Goal: Task Accomplishment & Management: Complete application form

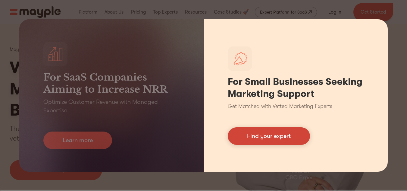
click at [300, 143] on link "Find your expert" at bounding box center [269, 135] width 82 height 17
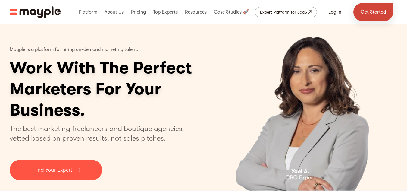
click at [369, 10] on link "Get Started" at bounding box center [374, 12] width 40 height 18
click at [367, 8] on link "Get Started" at bounding box center [374, 12] width 40 height 18
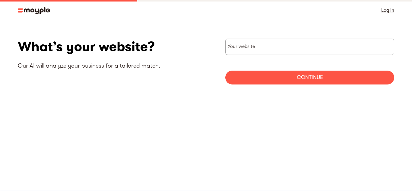
click at [388, 10] on link "Log in" at bounding box center [387, 10] width 13 height 8
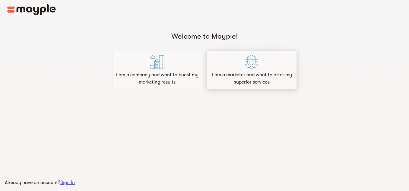
click at [248, 87] on div "I am a marketer and want to offer my superior services" at bounding box center [252, 70] width 90 height 39
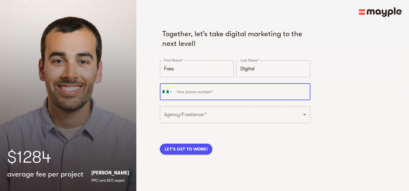
click at [228, 91] on input "tel" at bounding box center [235, 91] width 150 height 17
type input "+234 916 850 7203"
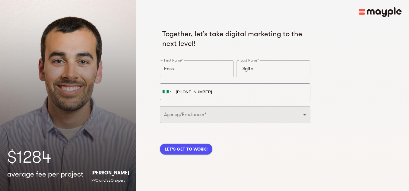
click at [194, 109] on select "Freelancer Digital Agency" at bounding box center [235, 114] width 150 height 17
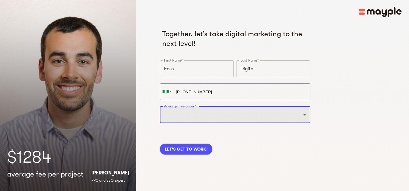
select select "FREELANCER"
click at [160, 106] on select "Freelancer Digital Agency" at bounding box center [235, 114] width 150 height 17
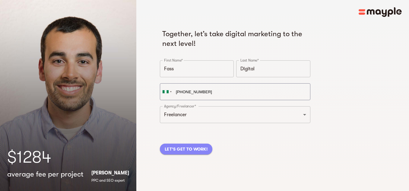
click at [186, 152] on span "LET'S GET TO WORK!" at bounding box center [186, 148] width 43 height 7
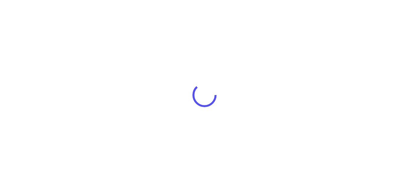
click at [209, 115] on div at bounding box center [204, 95] width 409 height 191
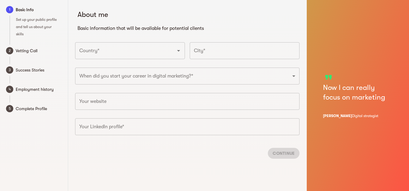
click at [136, 56] on input "Country*" at bounding box center [121, 50] width 87 height 11
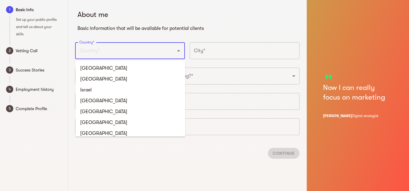
type input "[GEOGRAPHIC_DATA]"
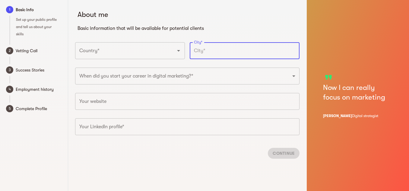
click at [211, 46] on input "text" at bounding box center [245, 50] width 110 height 17
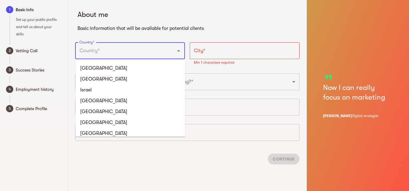
click at [140, 52] on input "Country*" at bounding box center [121, 50] width 87 height 11
type input "[GEOGRAPHIC_DATA]"
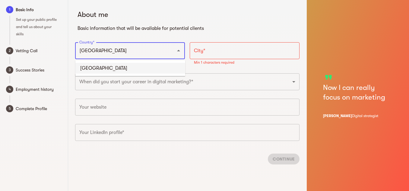
click at [113, 66] on li "[GEOGRAPHIC_DATA]" at bounding box center [130, 68] width 110 height 11
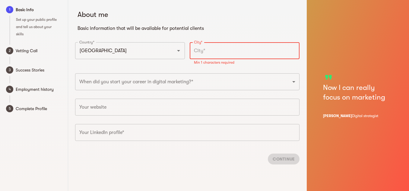
click at [203, 46] on input "text" at bounding box center [245, 50] width 110 height 17
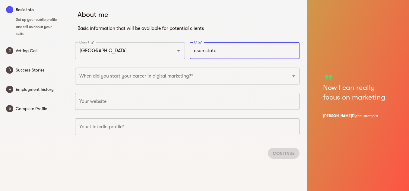
type input "osun state"
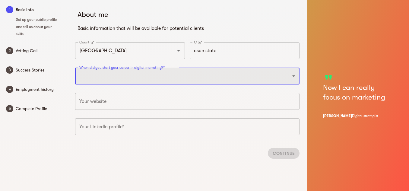
click at [171, 76] on select "2025 2024 2023 2022 2021 2020 2019 2018 2017 2016 2015 2014 2013 2012 2011 2010…" at bounding box center [187, 76] width 224 height 17
select select "2019"
click at [75, 68] on select "2025 2024 2023 2022 2021 2020 2019 2018 2017 2016 2015 2014 2013 2012 2011 2010…" at bounding box center [187, 76] width 224 height 17
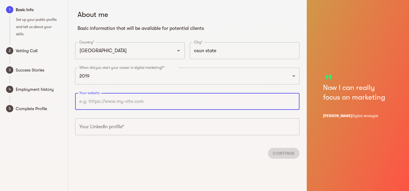
click at [115, 107] on input "text" at bounding box center [187, 101] width 224 height 17
click at [139, 99] on input "text" at bounding box center [187, 101] width 224 height 17
paste input "https://fassdigital.my.canva.site/"
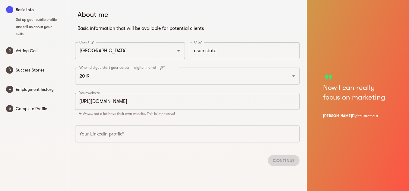
type input "https://fassdigital.my.canva.site"
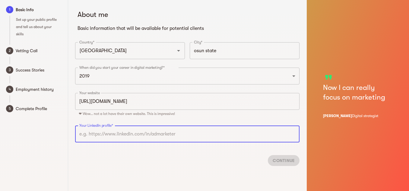
click at [110, 129] on input "text" at bounding box center [187, 133] width 224 height 17
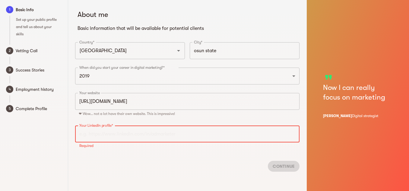
paste input "https://www.linkedin.com/in/yusuff-haremu-49a309335?utm_source=share&utm_campai…"
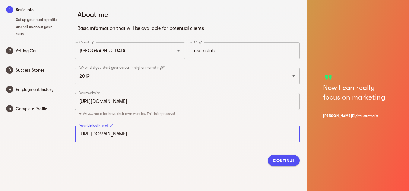
scroll to position [0, 114]
type input "https://www.linkedin.com/in/yusuff-haremu-49a309335"
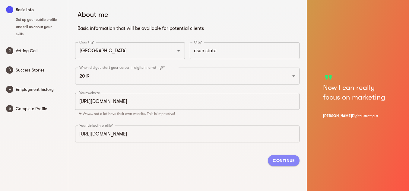
click at [281, 162] on span "Continue" at bounding box center [283, 160] width 22 height 7
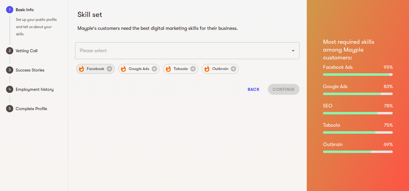
click at [94, 73] on div "Facebook" at bounding box center [95, 69] width 38 height 10
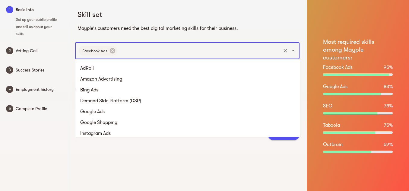
click at [129, 52] on input "text" at bounding box center [199, 50] width 162 height 11
click at [117, 115] on li "Google Ads" at bounding box center [187, 111] width 224 height 11
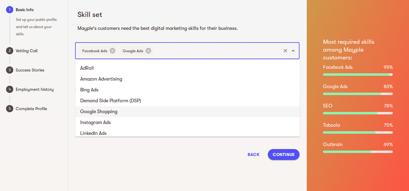
click at [164, 50] on input "text" at bounding box center [217, 50] width 126 height 11
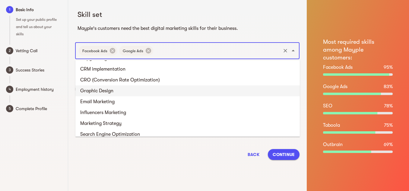
scroll to position [337, 0]
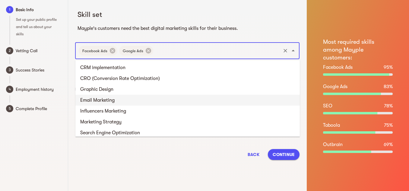
click at [114, 100] on li "Email Marketing" at bounding box center [187, 100] width 224 height 11
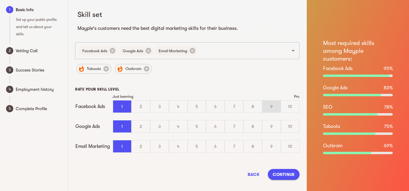
click at [269, 108] on div "9" at bounding box center [271, 106] width 18 height 12
click at [0, 0] on input "9" at bounding box center [0, 0] width 0 height 0
click at [292, 149] on div "10" at bounding box center [290, 146] width 18 height 12
click at [0, 0] on input "10" at bounding box center [0, 0] width 0 height 0
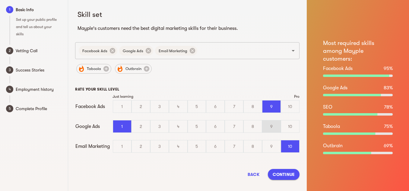
click at [274, 127] on div "9" at bounding box center [271, 126] width 18 height 12
click at [0, 0] on input "9" at bounding box center [0, 0] width 0 height 0
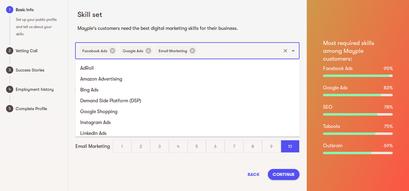
click at [210, 46] on input "text" at bounding box center [239, 50] width 82 height 11
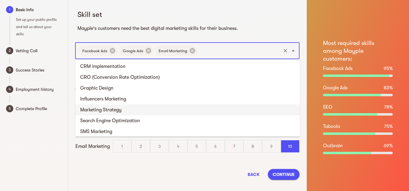
scroll to position [338, 0]
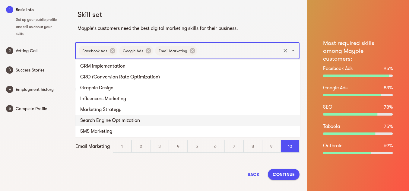
click at [154, 118] on li "Search Engine Optimization" at bounding box center [187, 120] width 224 height 11
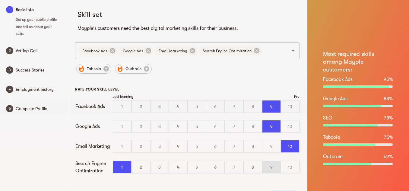
click at [269, 165] on div "9" at bounding box center [271, 167] width 18 height 12
click at [0, 0] on input "9" at bounding box center [0, 0] width 0 height 0
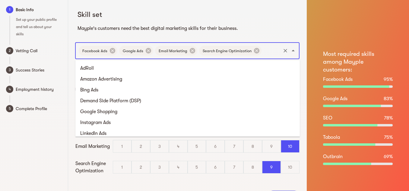
click at [267, 49] on input "text" at bounding box center [270, 50] width 17 height 11
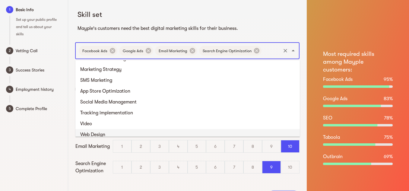
scroll to position [378, 0]
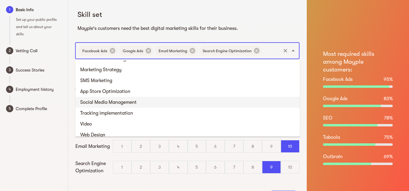
click at [130, 105] on li "Social Media Management" at bounding box center [187, 102] width 224 height 11
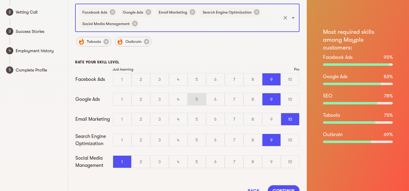
scroll to position [39, 0]
click at [267, 159] on div "9" at bounding box center [271, 161] width 18 height 12
click at [0, 0] on input "9" at bounding box center [0, 0] width 0 height 0
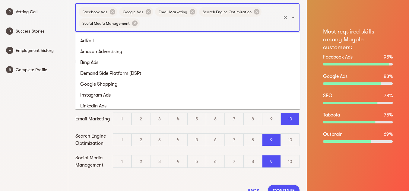
click at [188, 22] on input "text" at bounding box center [209, 22] width 139 height 11
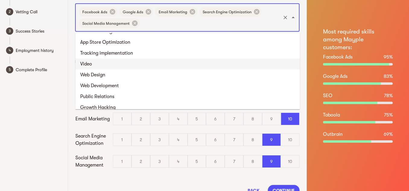
scroll to position [400, 0]
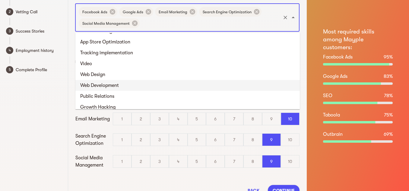
click at [115, 89] on li "Web Development" at bounding box center [187, 85] width 224 height 11
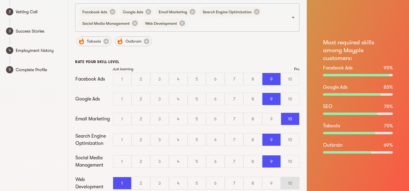
click at [285, 183] on div "10" at bounding box center [290, 183] width 18 height 12
click at [0, 0] on input "10" at bounding box center [0, 0] width 0 height 0
click at [210, 29] on div "Facebook Ads Google Ads Email Marketing Search Engine Optimization Social Media…" at bounding box center [187, 17] width 224 height 28
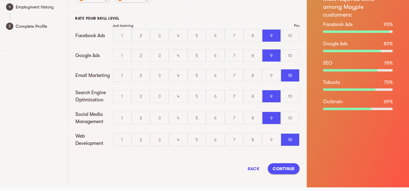
scroll to position [86, 0]
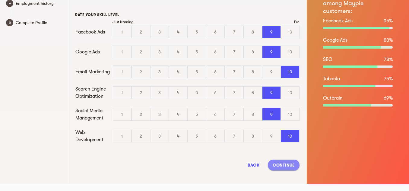
click at [282, 164] on span "Continue" at bounding box center [283, 164] width 22 height 7
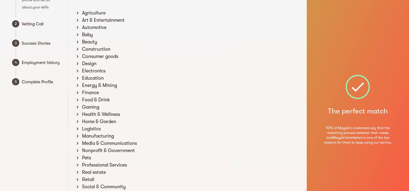
scroll to position [0, 0]
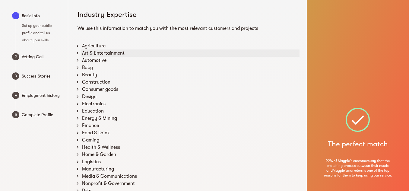
click at [77, 51] on icon at bounding box center [77, 52] width 5 height 5
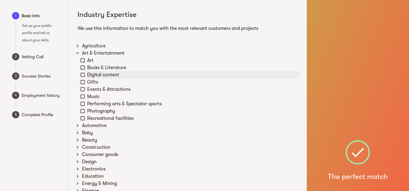
click at [81, 76] on icon at bounding box center [82, 74] width 5 height 5
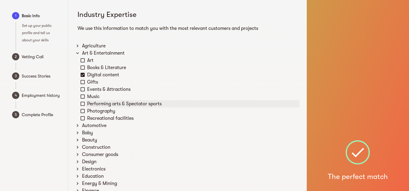
click at [83, 103] on icon at bounding box center [82, 103] width 5 height 5
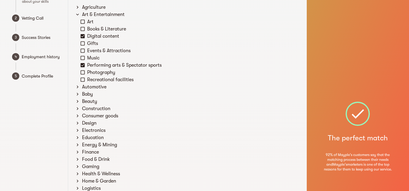
scroll to position [39, 0]
click at [77, 100] on icon at bounding box center [77, 100] width 5 height 5
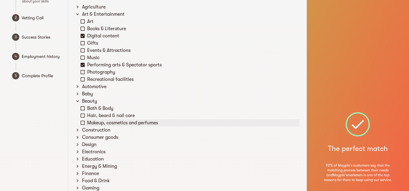
click at [86, 122] on div "Makeup, cosmetics and perfumes" at bounding box center [192, 122] width 213 height 7
click at [89, 113] on div "Hair, beard & nail care" at bounding box center [192, 115] width 213 height 7
click at [88, 110] on div "Bath & Body" at bounding box center [192, 108] width 213 height 7
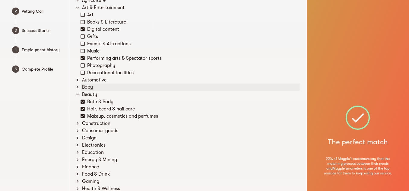
click at [79, 86] on icon at bounding box center [77, 86] width 5 height 5
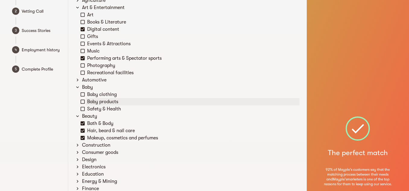
click at [85, 105] on div "Baby products" at bounding box center [189, 101] width 219 height 7
click at [83, 101] on icon at bounding box center [82, 101] width 5 height 5
click at [83, 94] on icon at bounding box center [82, 94] width 5 height 5
click at [84, 107] on icon at bounding box center [82, 109] width 4 height 4
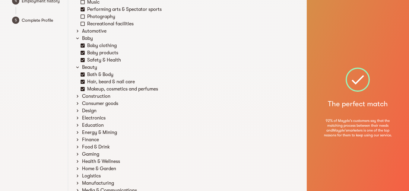
scroll to position [95, 0]
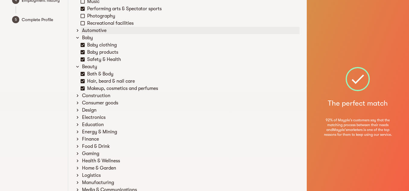
click at [78, 31] on icon at bounding box center [78, 30] width 2 height 3
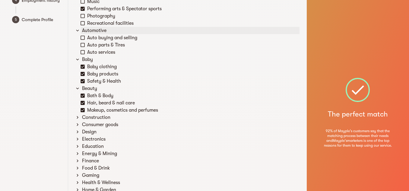
click at [78, 31] on icon at bounding box center [77, 31] width 3 height 2
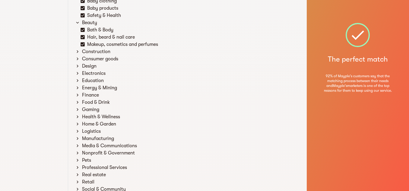
scroll to position [139, 0]
click at [78, 93] on icon at bounding box center [77, 94] width 5 height 5
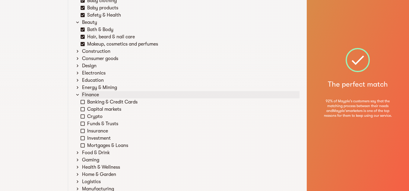
click at [78, 93] on icon at bounding box center [77, 94] width 5 height 5
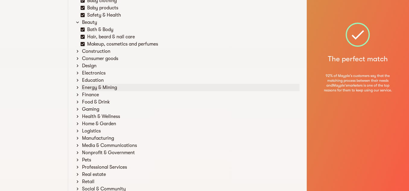
click at [78, 86] on icon at bounding box center [77, 87] width 5 height 5
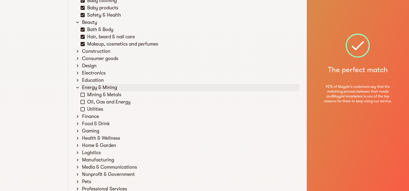
click at [78, 89] on icon at bounding box center [77, 87] width 5 height 5
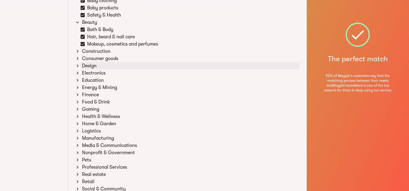
click at [78, 65] on icon at bounding box center [78, 65] width 2 height 3
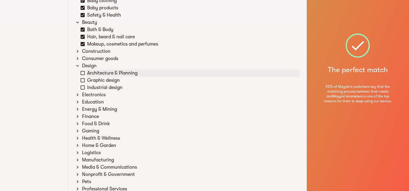
click at [91, 76] on div "Architecture & Planning" at bounding box center [192, 72] width 213 height 7
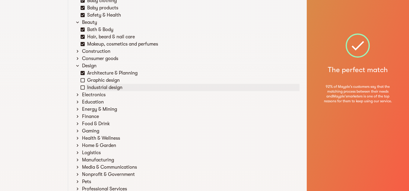
click at [93, 88] on div "Industrial design" at bounding box center [192, 87] width 213 height 7
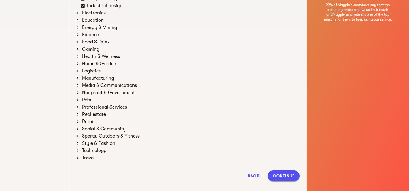
scroll to position [232, 0]
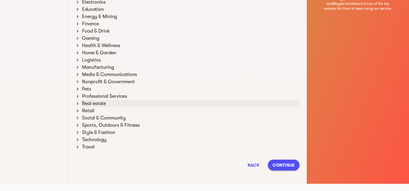
click at [77, 103] on icon at bounding box center [78, 103] width 2 height 3
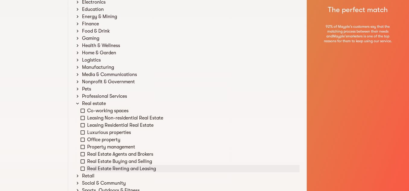
click at [86, 166] on div "Real Estate Renting and Leasing" at bounding box center [189, 168] width 219 height 7
click at [82, 161] on icon at bounding box center [82, 161] width 5 height 5
click at [82, 169] on icon at bounding box center [82, 168] width 5 height 5
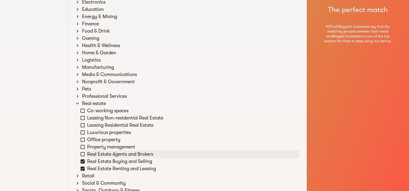
click at [82, 154] on icon at bounding box center [82, 153] width 5 height 5
click at [83, 109] on icon at bounding box center [82, 110] width 5 height 5
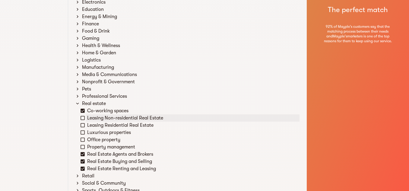
click at [85, 121] on div "Leasing Non-residential Real Estate" at bounding box center [189, 117] width 219 height 7
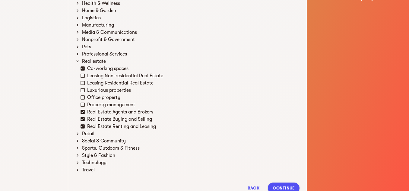
scroll to position [297, 0]
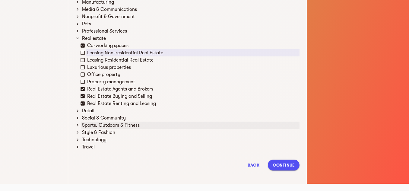
click at [77, 125] on icon at bounding box center [77, 124] width 5 height 5
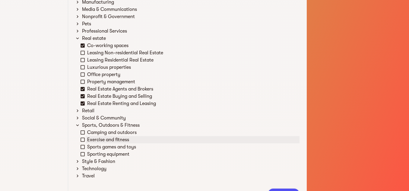
click at [84, 139] on icon at bounding box center [82, 139] width 5 height 5
click at [83, 130] on icon at bounding box center [82, 132] width 5 height 5
click at [78, 161] on icon at bounding box center [78, 161] width 2 height 3
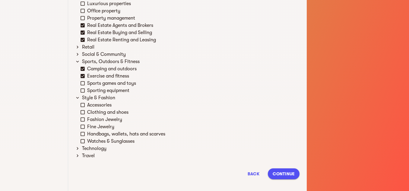
scroll to position [363, 0]
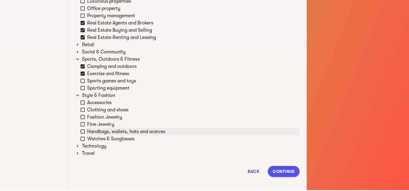
click at [82, 132] on icon at bounding box center [82, 131] width 5 height 5
click at [82, 121] on div "Fine Jewelry" at bounding box center [189, 124] width 219 height 7
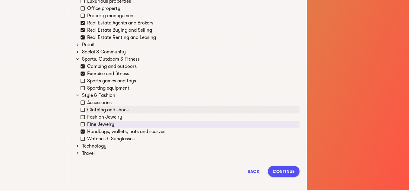
click at [82, 111] on icon at bounding box center [82, 109] width 5 height 5
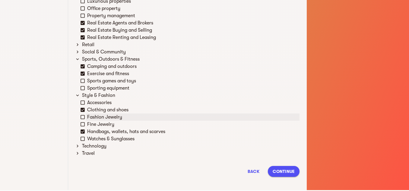
click at [83, 117] on icon at bounding box center [82, 116] width 5 height 5
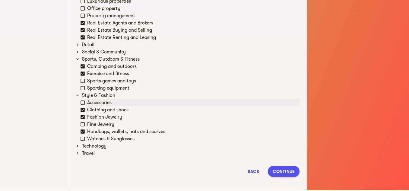
click at [83, 102] on icon at bounding box center [82, 102] width 5 height 5
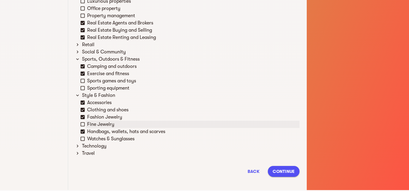
click at [82, 125] on icon at bounding box center [82, 123] width 5 height 5
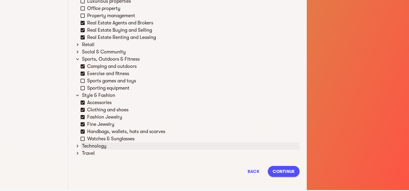
click at [80, 147] on icon at bounding box center [77, 145] width 5 height 5
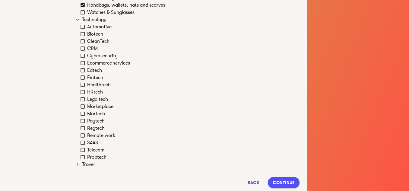
scroll to position [490, 0]
click at [282, 181] on span "Continue" at bounding box center [283, 181] width 22 height 7
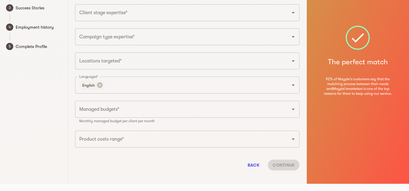
scroll to position [0, 0]
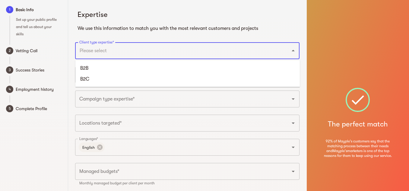
click at [171, 51] on input "Client type expertise*" at bounding box center [179, 50] width 202 height 11
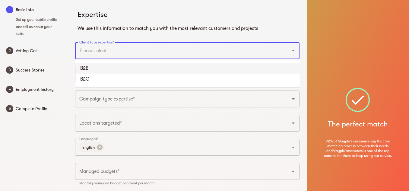
click at [199, 68] on li "B2B" at bounding box center [187, 68] width 224 height 11
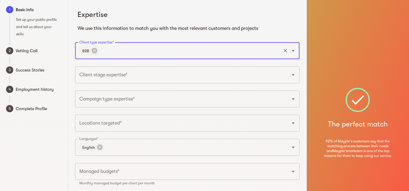
click at [197, 57] on div "B2B Client type expertise*" at bounding box center [187, 50] width 224 height 17
click at [166, 56] on input "Client type expertise*" at bounding box center [190, 50] width 180 height 11
click at [150, 68] on li "B2C" at bounding box center [187, 68] width 224 height 11
click at [137, 76] on input "Client stage expertise*" at bounding box center [179, 74] width 202 height 11
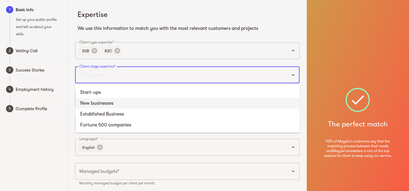
click at [124, 101] on li "New businesses" at bounding box center [187, 103] width 224 height 11
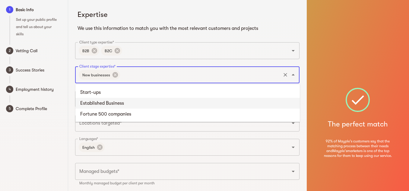
click at [146, 77] on input "Client stage expertise*" at bounding box center [200, 74] width 159 height 11
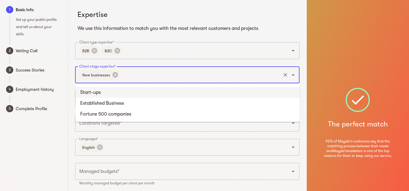
click at [134, 89] on li "Start-ups" at bounding box center [187, 92] width 224 height 11
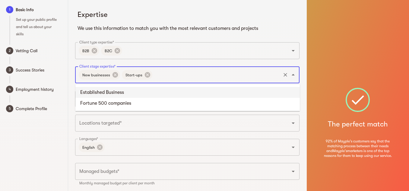
click at [164, 71] on input "Client stage expertise*" at bounding box center [216, 74] width 127 height 11
click at [143, 92] on li "Established Business" at bounding box center [187, 92] width 224 height 11
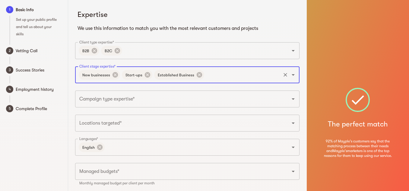
click at [162, 98] on input "Campaign type expertise*" at bounding box center [179, 98] width 202 height 11
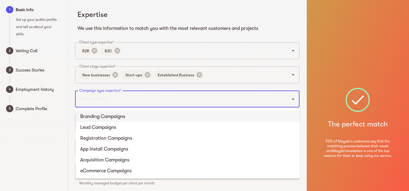
click at [127, 117] on li "Branding Campaigns" at bounding box center [187, 116] width 224 height 11
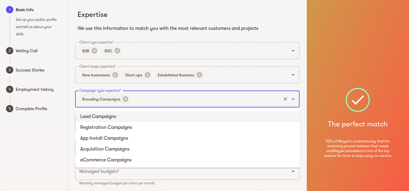
click at [152, 102] on input "Campaign type expertise*" at bounding box center [205, 98] width 149 height 11
click at [124, 113] on li "Lead Campaigns" at bounding box center [187, 116] width 224 height 11
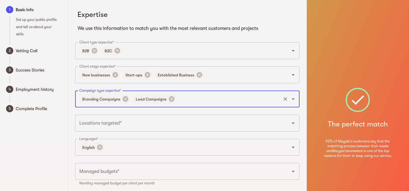
click at [183, 99] on input "Campaign type expertise*" at bounding box center [228, 98] width 102 height 11
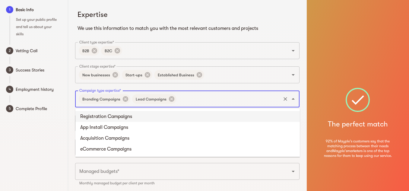
click at [124, 117] on li "Registration Campaigns" at bounding box center [187, 116] width 224 height 11
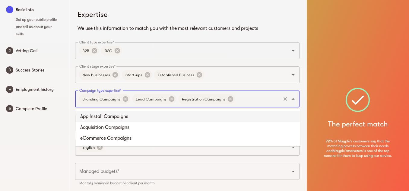
click at [259, 99] on input "Campaign type expertise*" at bounding box center [258, 98] width 44 height 11
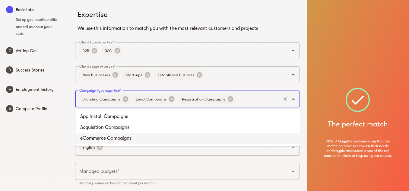
click at [153, 140] on li "eCommerce Campaigns" at bounding box center [187, 138] width 224 height 11
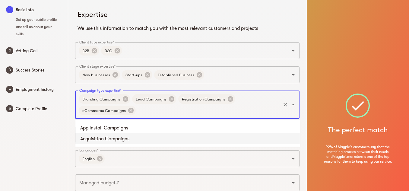
click at [225, 105] on input "Campaign type expertise*" at bounding box center [208, 110] width 143 height 11
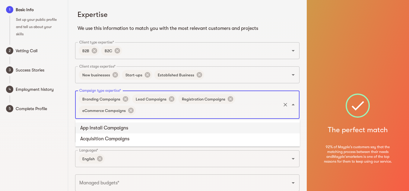
click at [150, 126] on li "App Install Campaigns" at bounding box center [187, 127] width 224 height 11
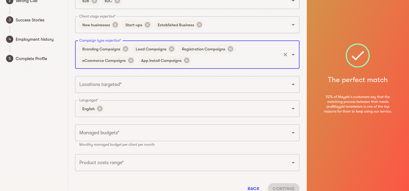
scroll to position [55, 0]
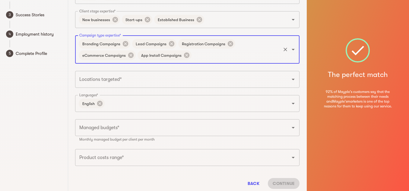
click at [283, 78] on div at bounding box center [289, 79] width 16 height 8
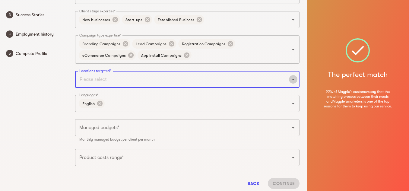
click at [292, 79] on icon "Open" at bounding box center [292, 79] width 7 height 7
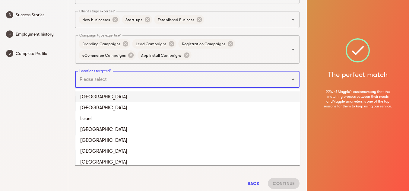
click at [187, 97] on li "[GEOGRAPHIC_DATA]" at bounding box center [187, 96] width 224 height 11
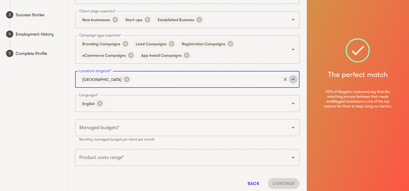
click at [293, 82] on icon "Open" at bounding box center [292, 79] width 7 height 7
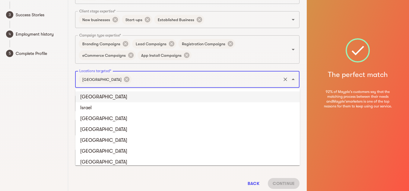
click at [268, 99] on li "[GEOGRAPHIC_DATA]" at bounding box center [187, 96] width 224 height 11
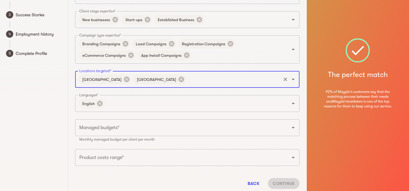
click at [294, 78] on icon "Open" at bounding box center [292, 79] width 7 height 7
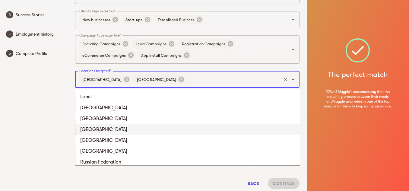
click at [102, 128] on li "[GEOGRAPHIC_DATA]" at bounding box center [187, 129] width 224 height 11
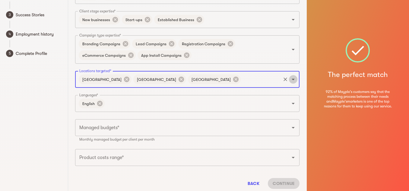
click at [291, 79] on icon "Open" at bounding box center [292, 79] width 7 height 7
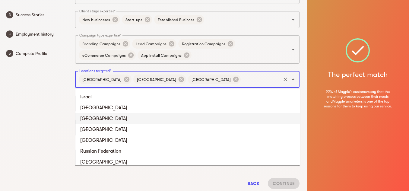
click at [119, 121] on li "Germany" at bounding box center [187, 118] width 224 height 11
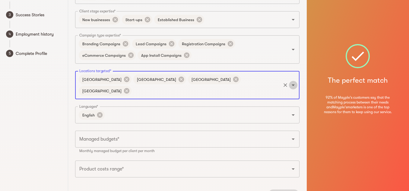
click at [293, 81] on icon "Open" at bounding box center [292, 84] width 7 height 7
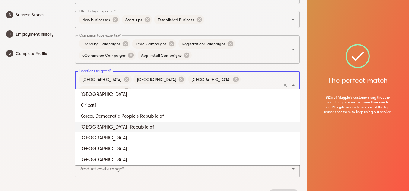
scroll to position [1241, 0]
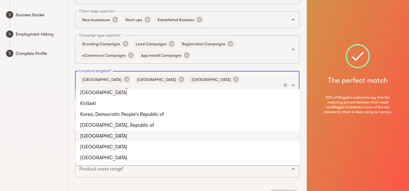
click at [138, 137] on li "Kuwait" at bounding box center [187, 135] width 224 height 11
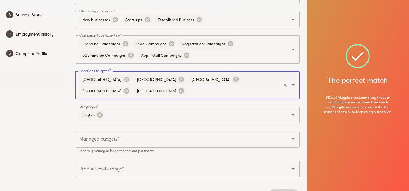
scroll to position [74, 0]
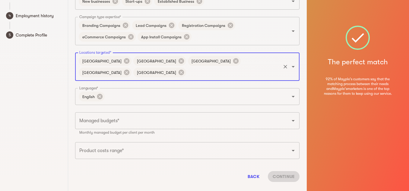
click at [197, 112] on div "Managed budgets*" at bounding box center [187, 120] width 224 height 17
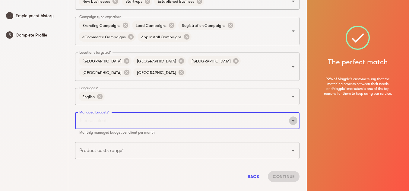
click at [292, 117] on icon "Open" at bounding box center [292, 120] width 7 height 7
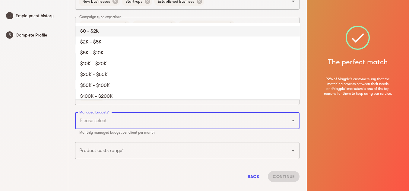
click at [99, 30] on li "$0 - $2K" at bounding box center [187, 31] width 224 height 11
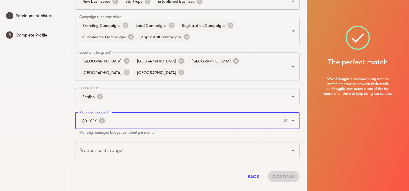
click at [295, 117] on icon "Open" at bounding box center [292, 120] width 7 height 7
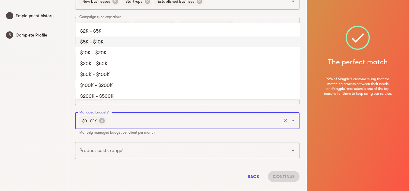
click at [120, 41] on li "$5K - $10K" at bounding box center [187, 41] width 224 height 11
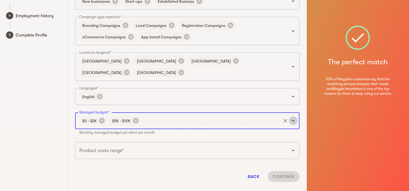
click at [293, 120] on icon "Open" at bounding box center [292, 121] width 3 height 2
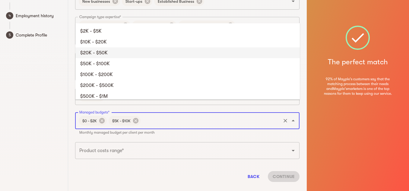
click at [124, 54] on li "$20K - $50K" at bounding box center [187, 52] width 224 height 11
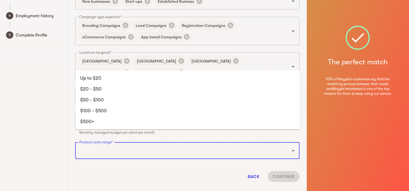
click at [229, 145] on input "Product costs range*" at bounding box center [179, 150] width 202 height 11
click at [121, 80] on li "Up to $20" at bounding box center [187, 78] width 224 height 11
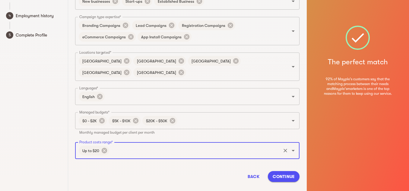
click at [143, 145] on input "Product costs range*" at bounding box center [195, 150] width 170 height 11
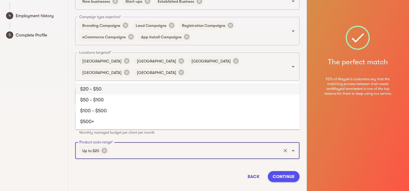
click at [101, 88] on li "$20 - $50" at bounding box center [187, 88] width 224 height 11
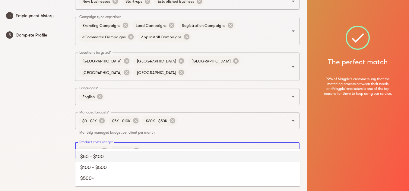
click at [147, 145] on input "Product costs range*" at bounding box center [211, 150] width 138 height 11
click at [105, 158] on li "$50 - $100" at bounding box center [187, 156] width 224 height 11
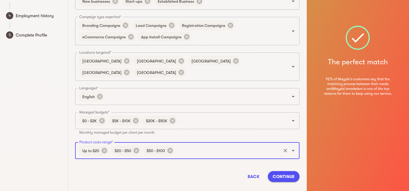
drag, startPoint x: 201, startPoint y: 131, endPoint x: 197, endPoint y: 137, distance: 7.7
click at [197, 142] on div "Up to $20 $20 - $50 $50 - $100 Product costs range*" at bounding box center [187, 150] width 224 height 17
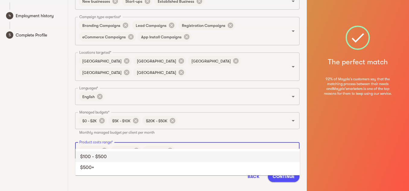
click at [197, 145] on input "Product costs range*" at bounding box center [228, 150] width 104 height 11
click at [112, 157] on li "$100 - $500" at bounding box center [187, 156] width 224 height 11
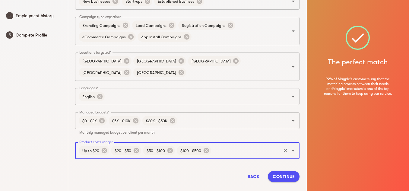
click at [219, 145] on input "Product costs range*" at bounding box center [246, 150] width 68 height 11
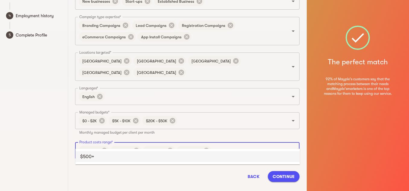
click at [139, 157] on li "$500+" at bounding box center [187, 156] width 224 height 11
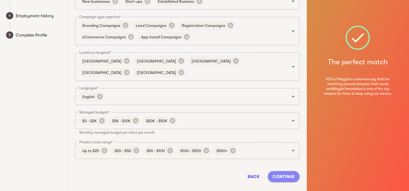
click at [293, 173] on span "Continue" at bounding box center [283, 176] width 22 height 7
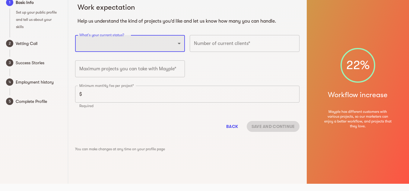
click at [181, 43] on select "Full-time freelancer Full-time job New-freelancing Part-time-freelance Searchin…" at bounding box center [130, 43] width 110 height 17
select select "FULLTIME_FREELANCER"
click at [75, 35] on select "Full-time freelancer Full-time job New-freelancing Part-time-freelance Searchin…" at bounding box center [130, 43] width 110 height 17
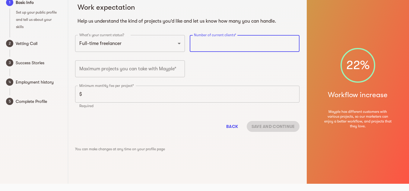
click at [210, 39] on input "number" at bounding box center [245, 43] width 110 height 17
type input "18"
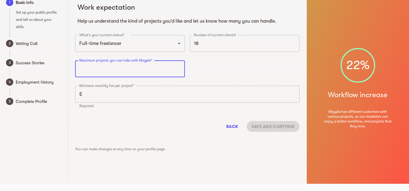
click at [114, 63] on input "number" at bounding box center [130, 68] width 110 height 17
click at [144, 71] on input "number" at bounding box center [130, 68] width 110 height 17
type input "100"
click at [112, 96] on input "number" at bounding box center [191, 94] width 215 height 17
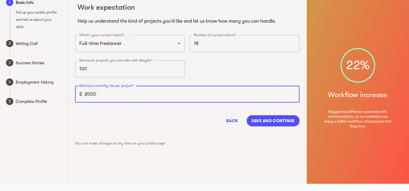
type input "2000"
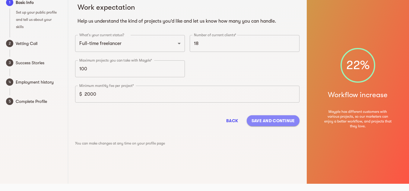
click at [265, 122] on span "Save and continue" at bounding box center [272, 120] width 43 height 7
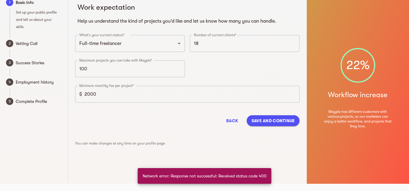
scroll to position [0, 0]
